Goal: Information Seeking & Learning: Learn about a topic

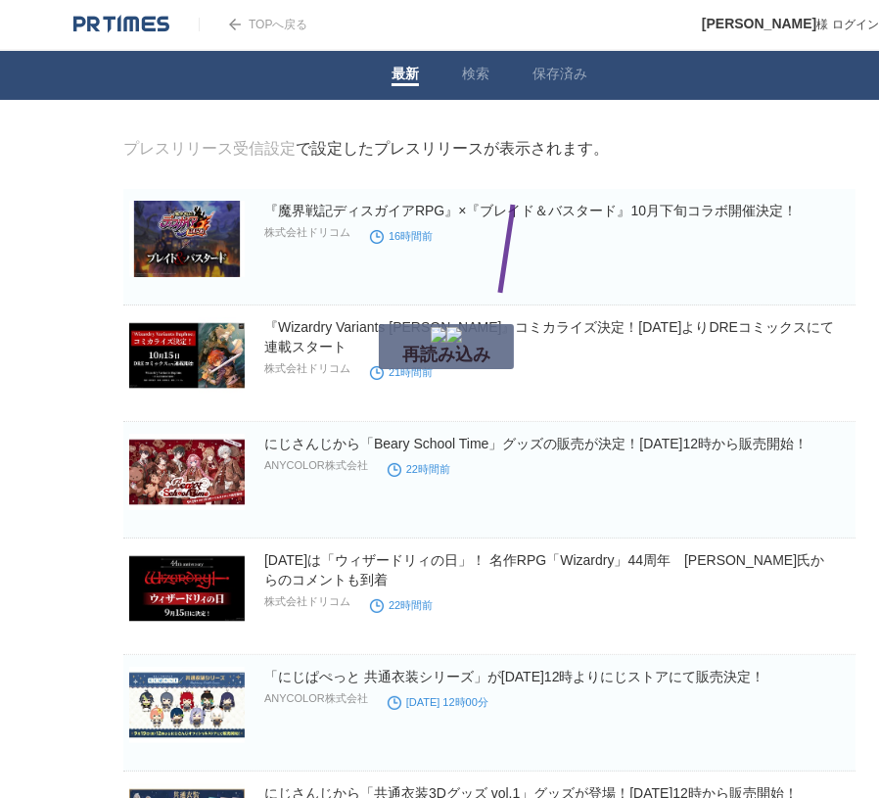
drag, startPoint x: 499, startPoint y: 309, endPoint x: 514, endPoint y: 276, distance: 36.4
drag, startPoint x: 602, startPoint y: 198, endPoint x: 610, endPoint y: 174, distance: 24.8
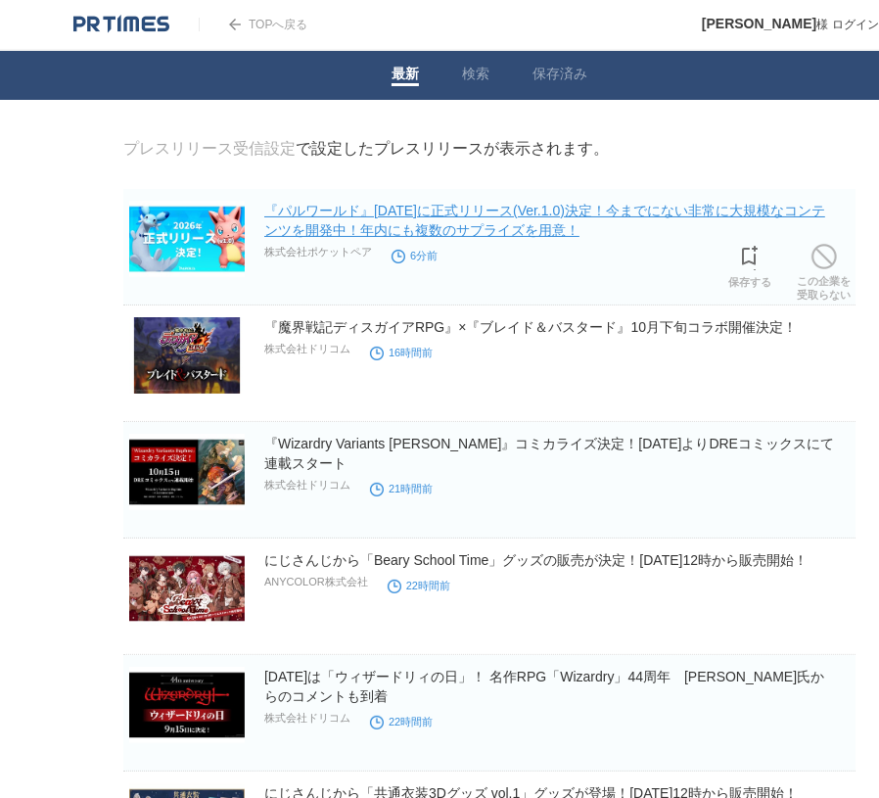
click at [443, 222] on link "『パルワールド』[DATE]に正式リリース(Ver.1.0)決定！今までにない非常に大規模なコンテンツを開発中！年内にも複数のサプライズを用意！" at bounding box center [544, 220] width 561 height 35
